Goal: Register for event/course

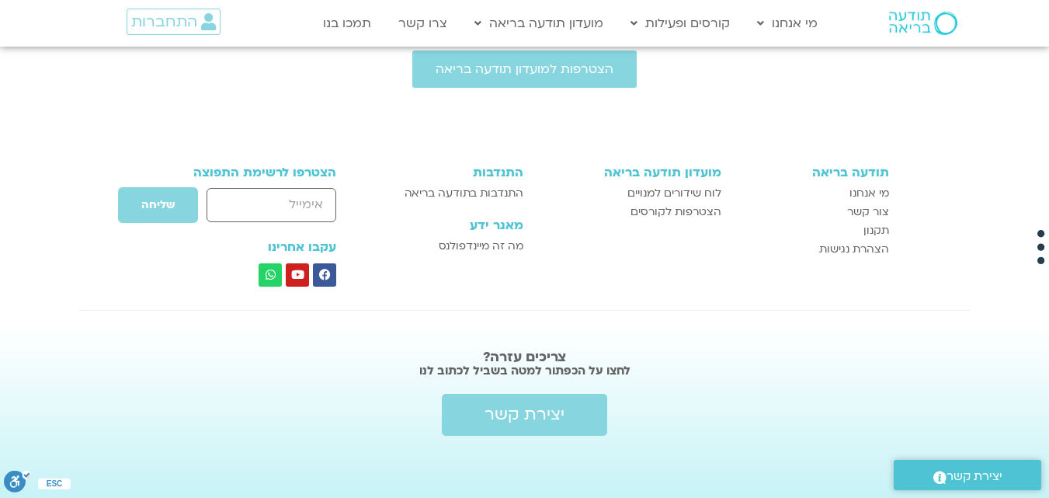
scroll to position [7840, 0]
type input "שוש"
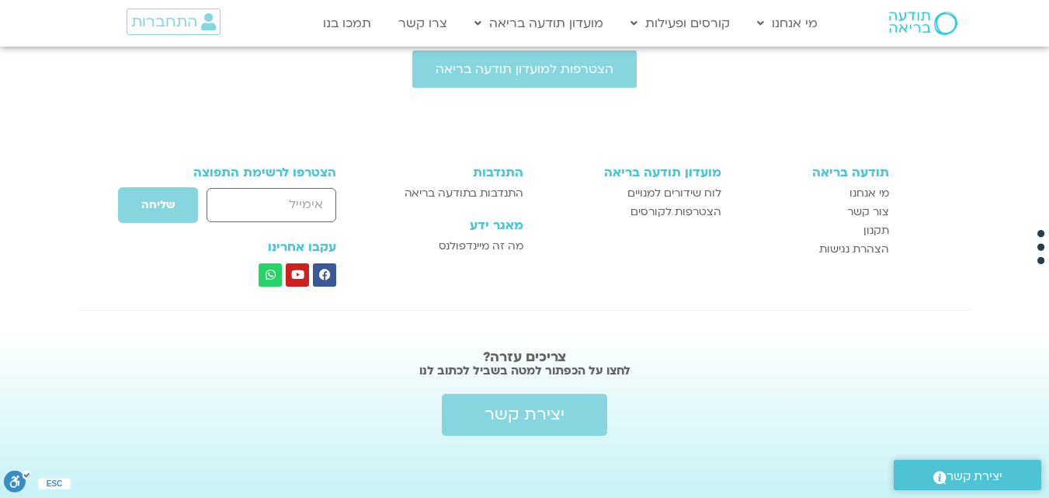
type input "SHLA3631@GMAIL.COM"
type input "0527630056"
